Goal: Navigation & Orientation: Find specific page/section

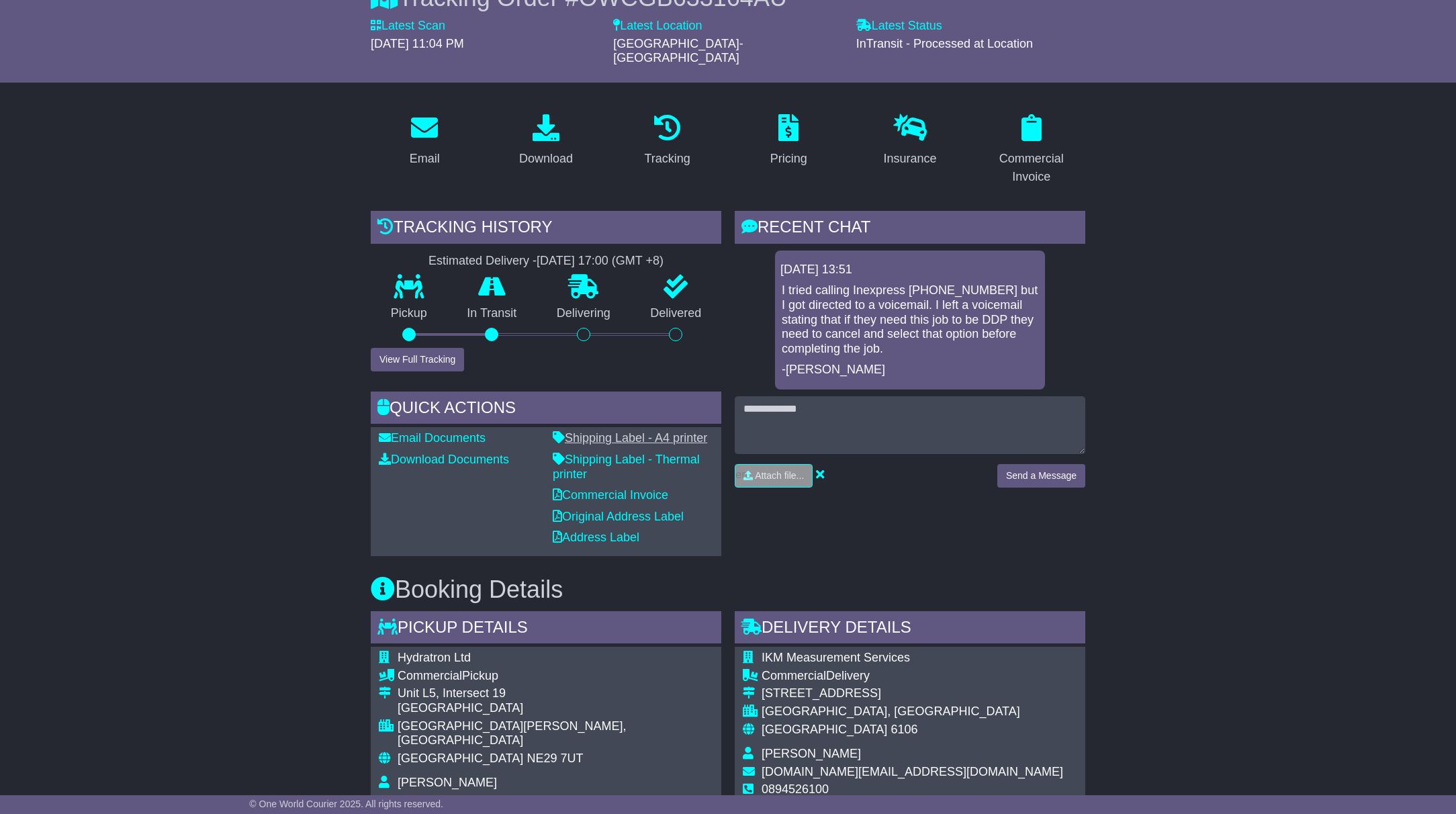
scroll to position [145, 0]
drag, startPoint x: 1189, startPoint y: 311, endPoint x: 1209, endPoint y: 311, distance: 20.0
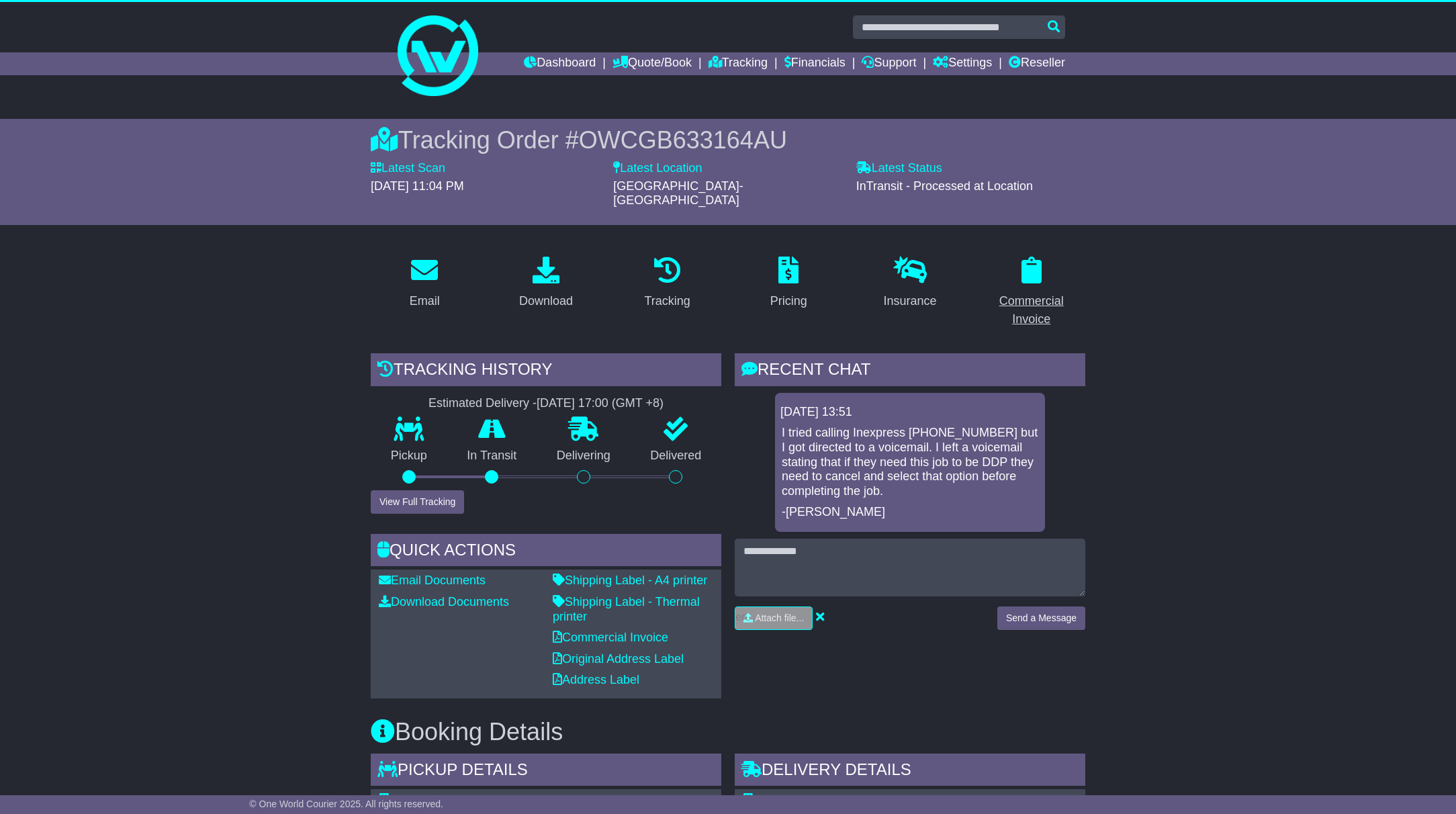
scroll to position [0, 0]
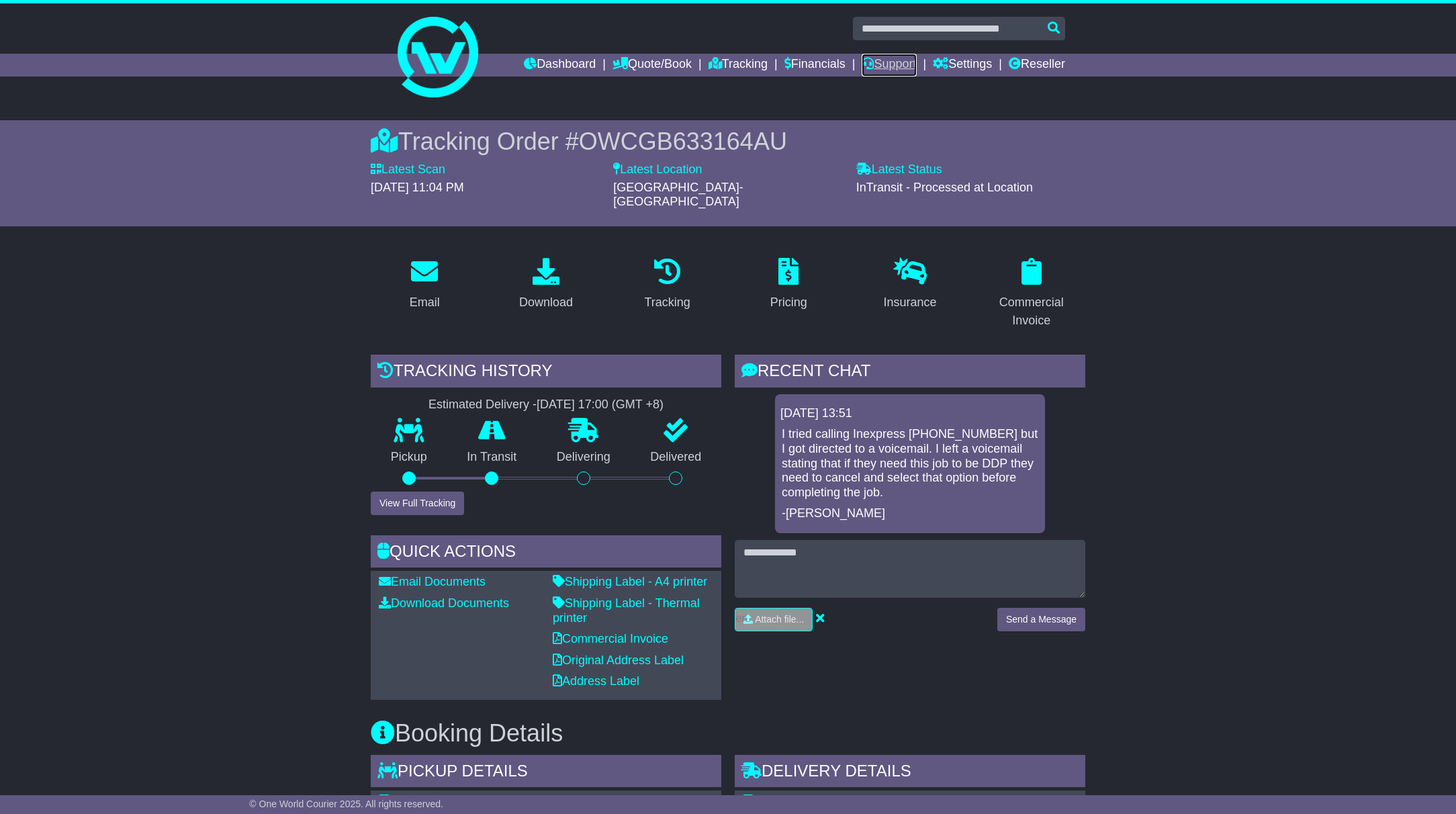
click at [896, 57] on link "Support" at bounding box center [889, 65] width 54 height 23
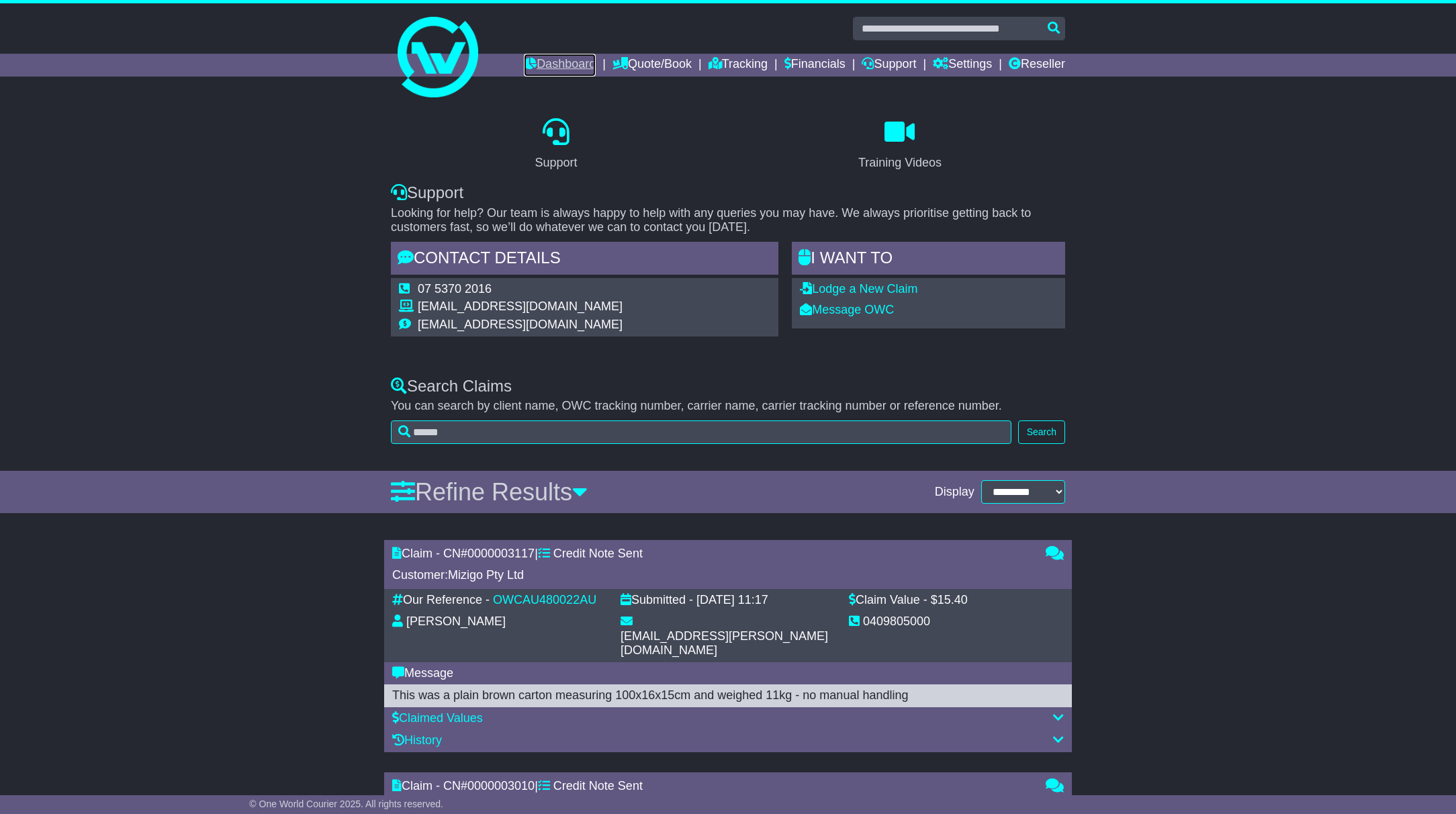
click at [524, 61] on link "Dashboard" at bounding box center [560, 65] width 72 height 23
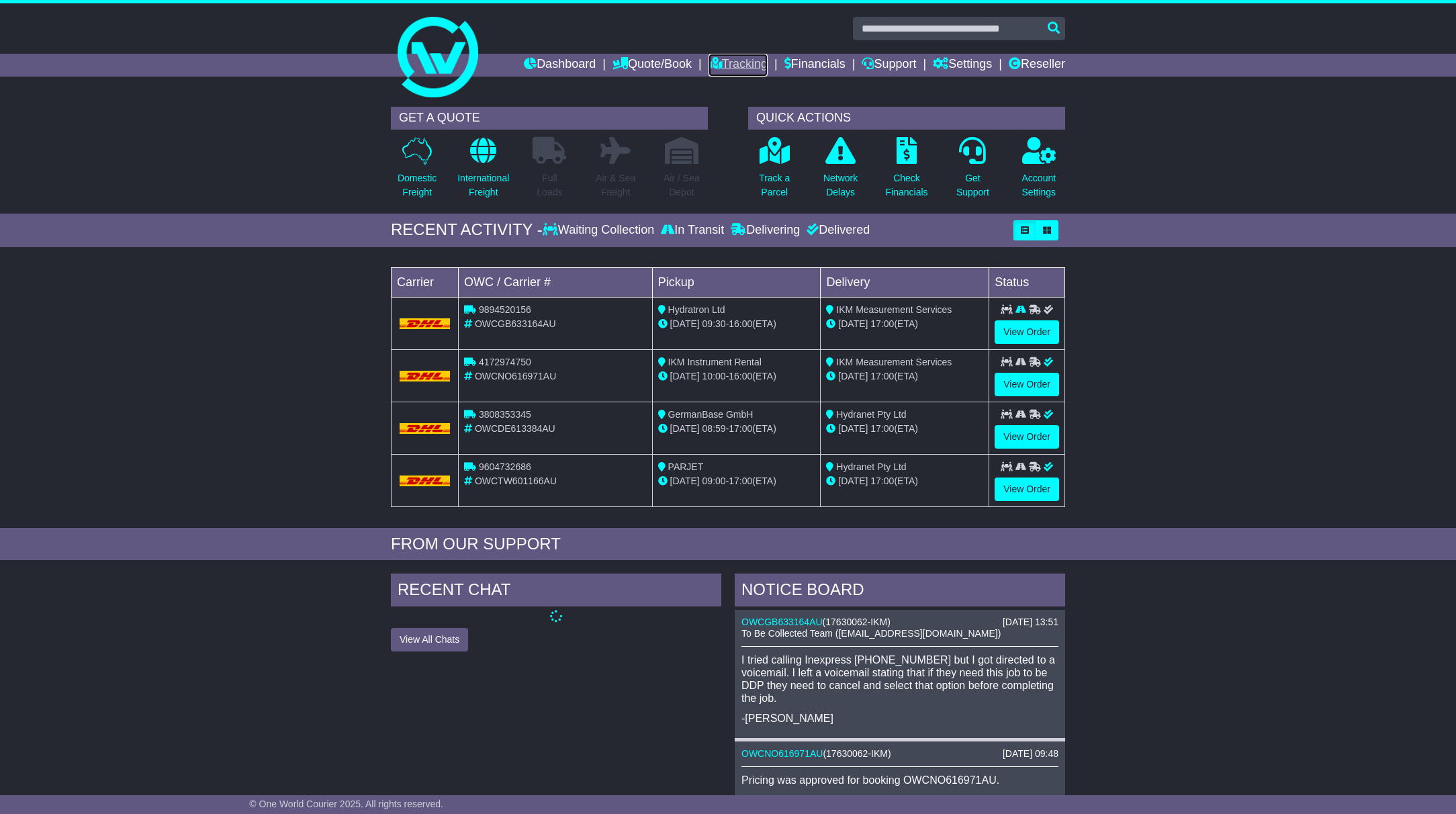
click at [722, 62] on link "Tracking" at bounding box center [738, 65] width 59 height 23
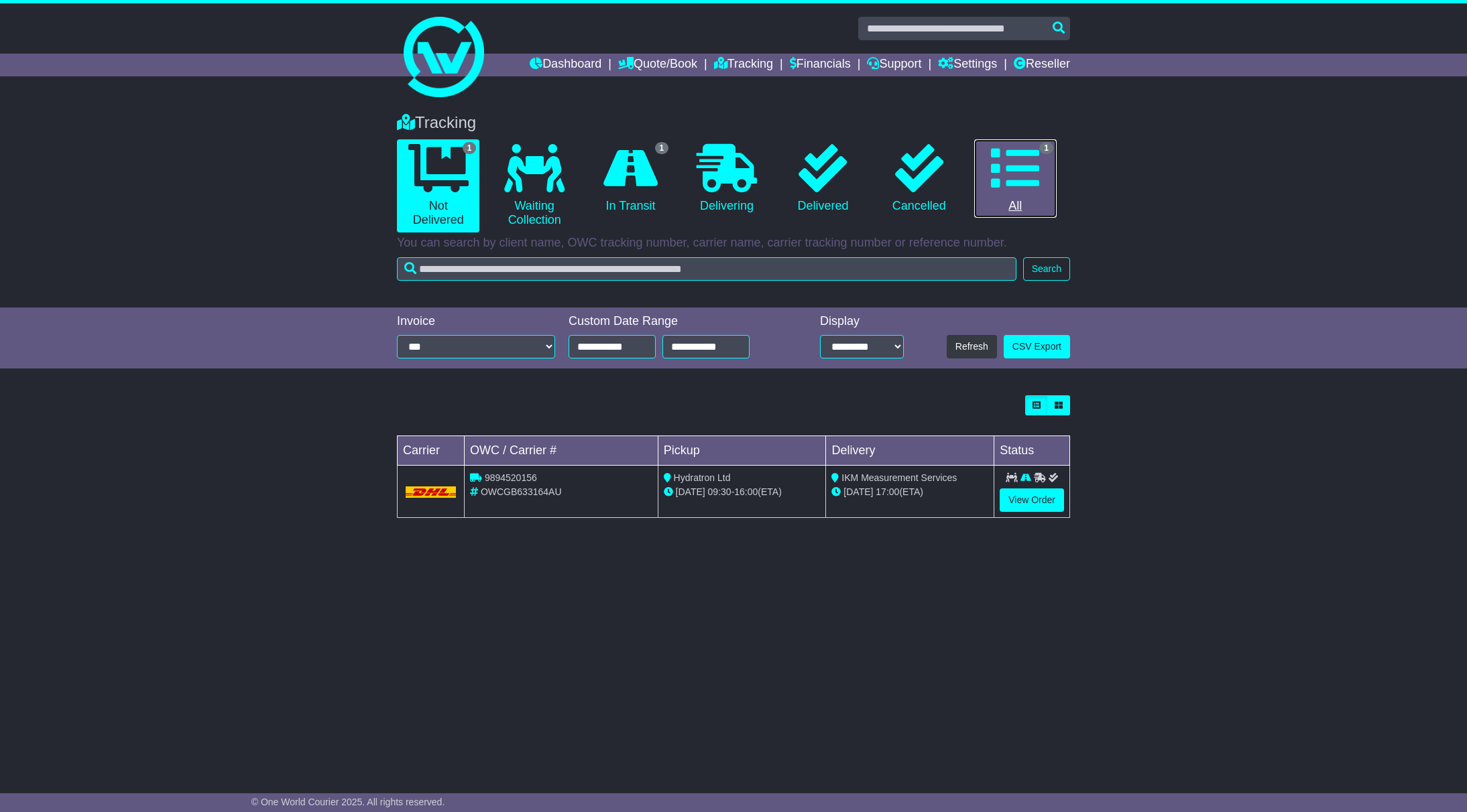
click at [1026, 191] on icon at bounding box center [1014, 168] width 48 height 48
